Goal: Find specific page/section: Find specific page/section

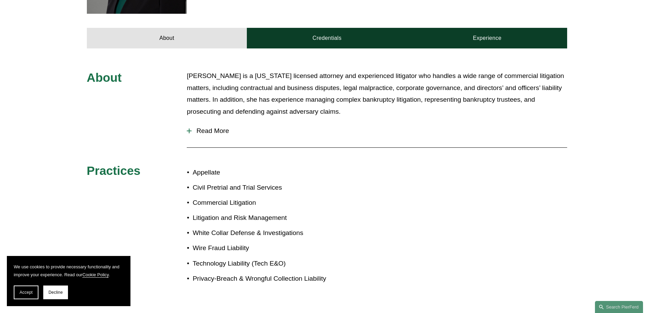
scroll to position [309, 0]
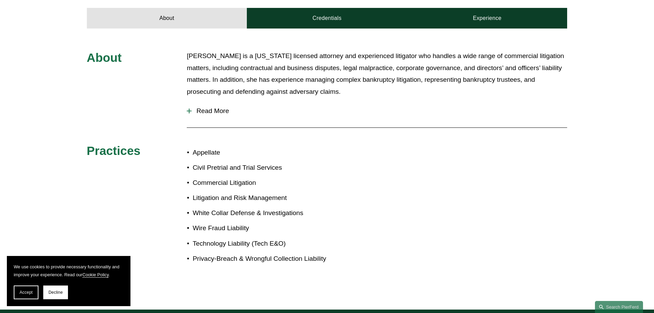
click at [217, 107] on span "Read More" at bounding box center [380, 111] width 376 height 8
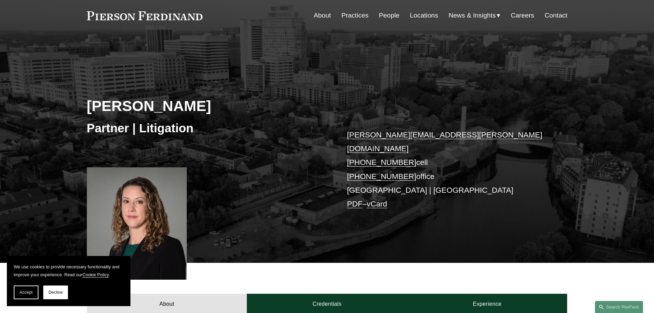
scroll to position [22, 0]
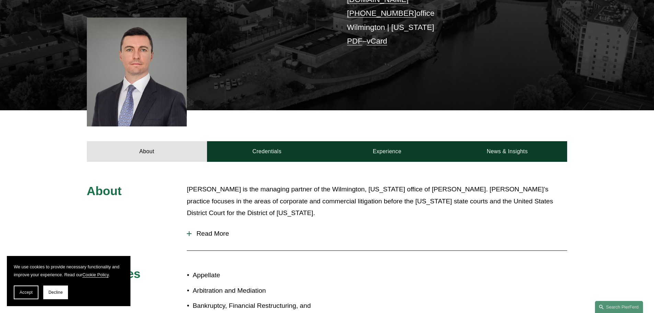
scroll to position [103, 0]
